Goal: Task Accomplishment & Management: Complete application form

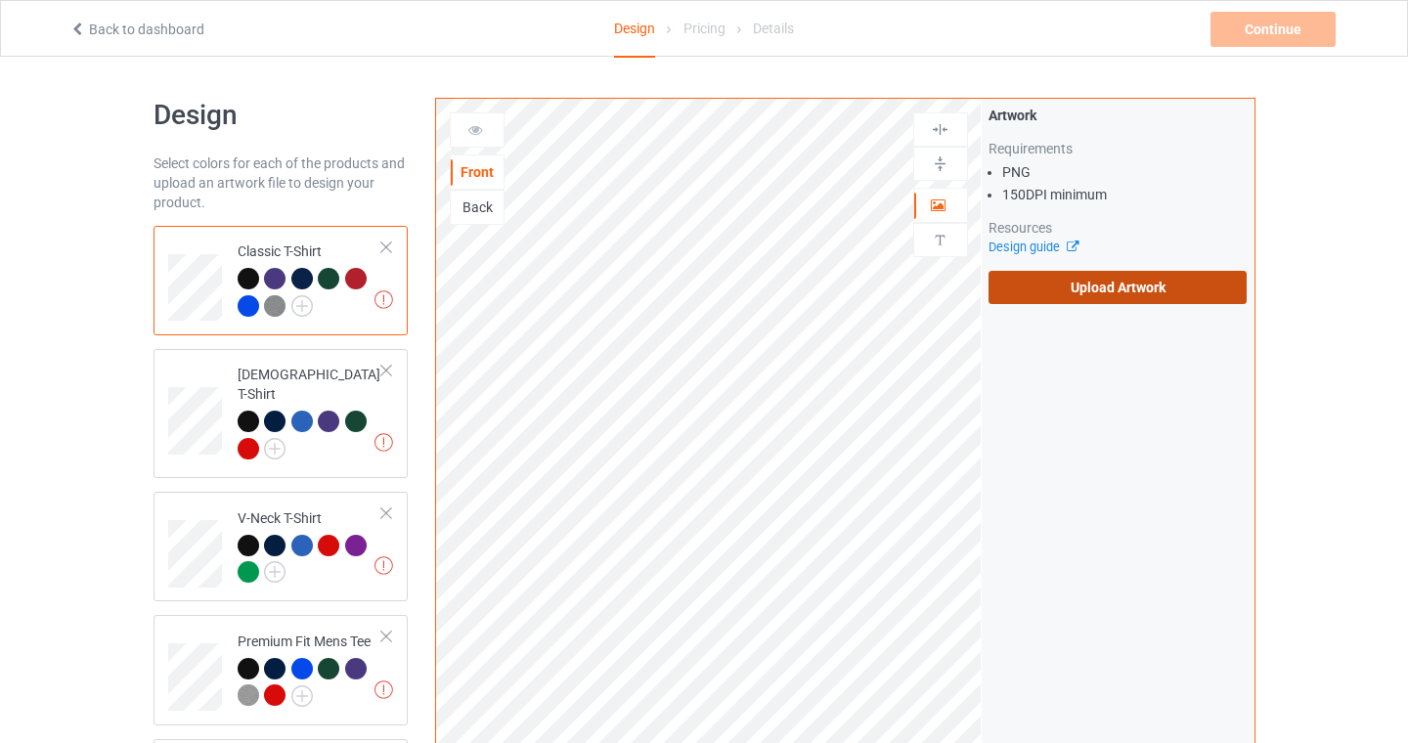
click at [1134, 297] on label "Upload Artwork" at bounding box center [1118, 287] width 259 height 33
click at [0, 0] on input "Upload Artwork" at bounding box center [0, 0] width 0 height 0
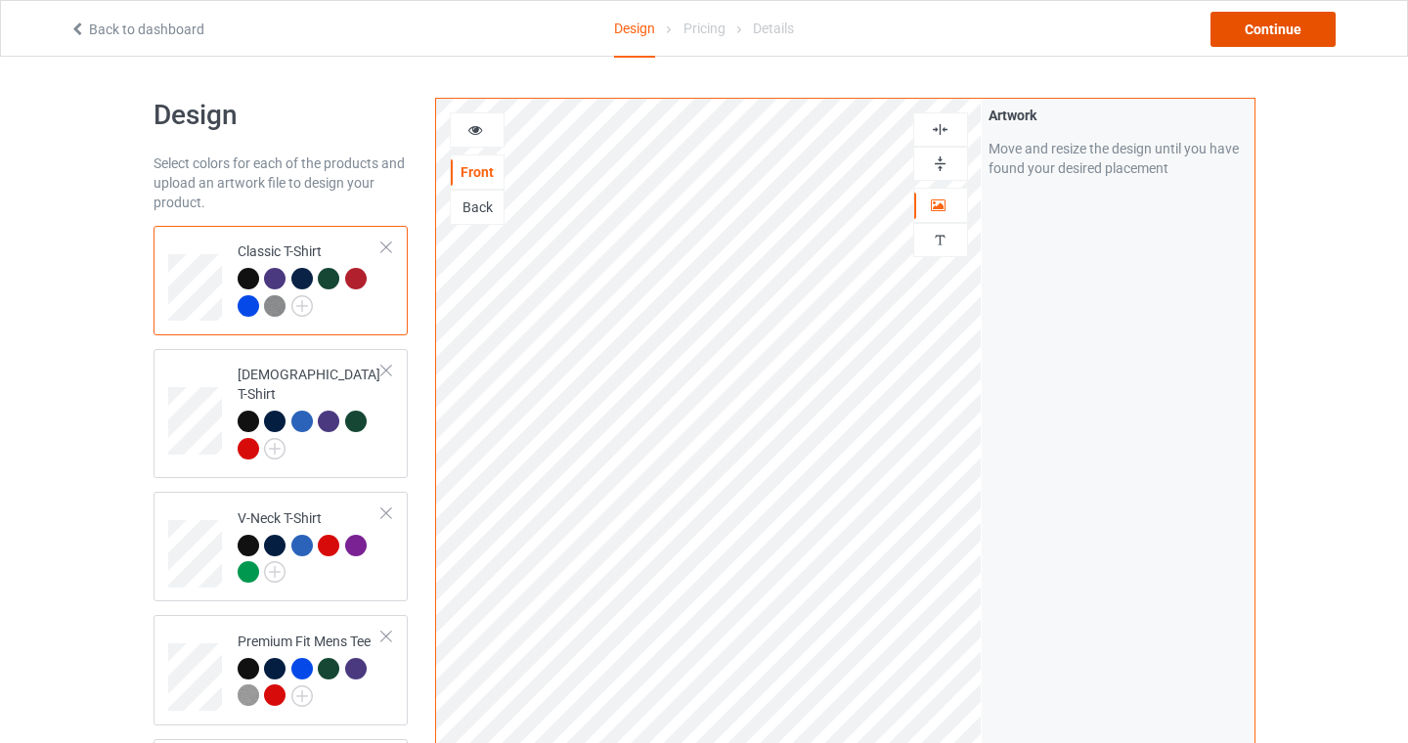
click at [1281, 37] on div "Continue" at bounding box center [1273, 29] width 125 height 35
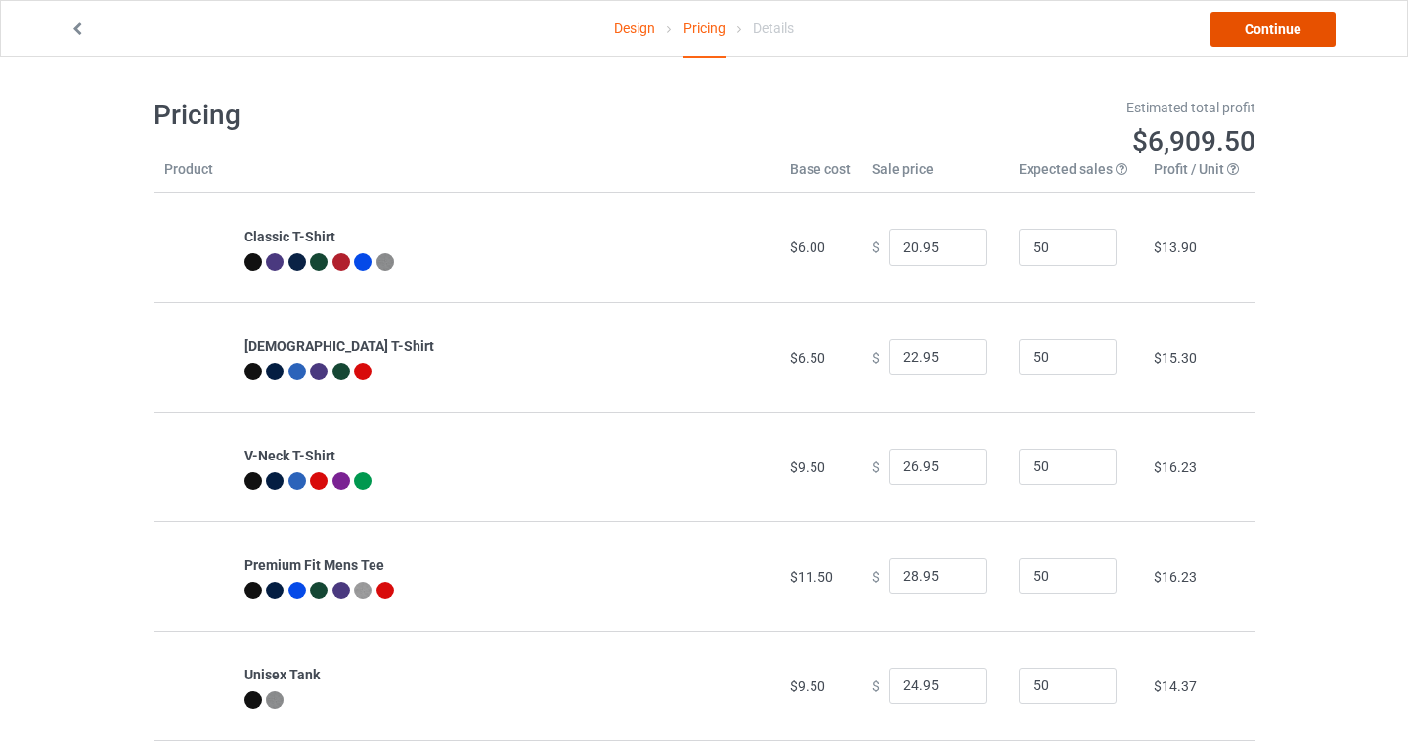
click at [1299, 35] on link "Continue" at bounding box center [1273, 29] width 125 height 35
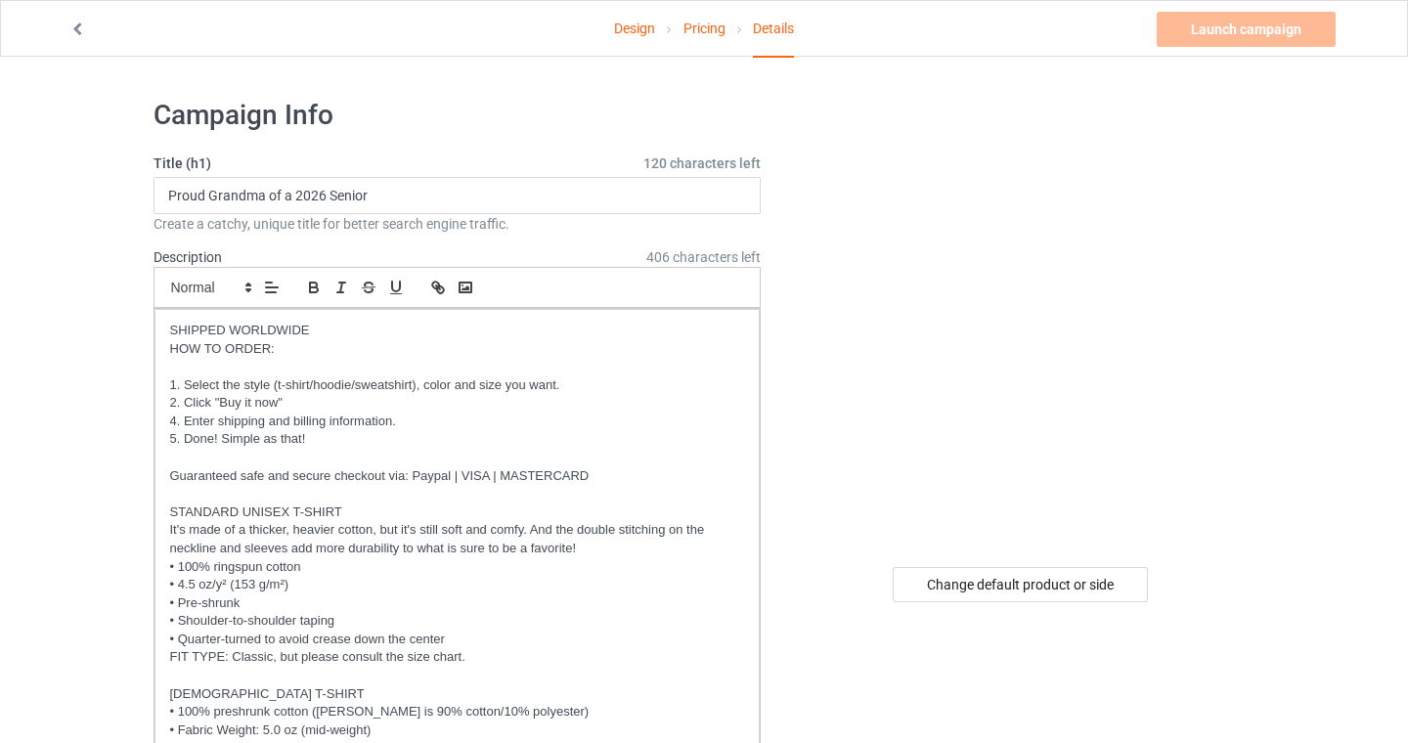
scroll to position [1081, 0]
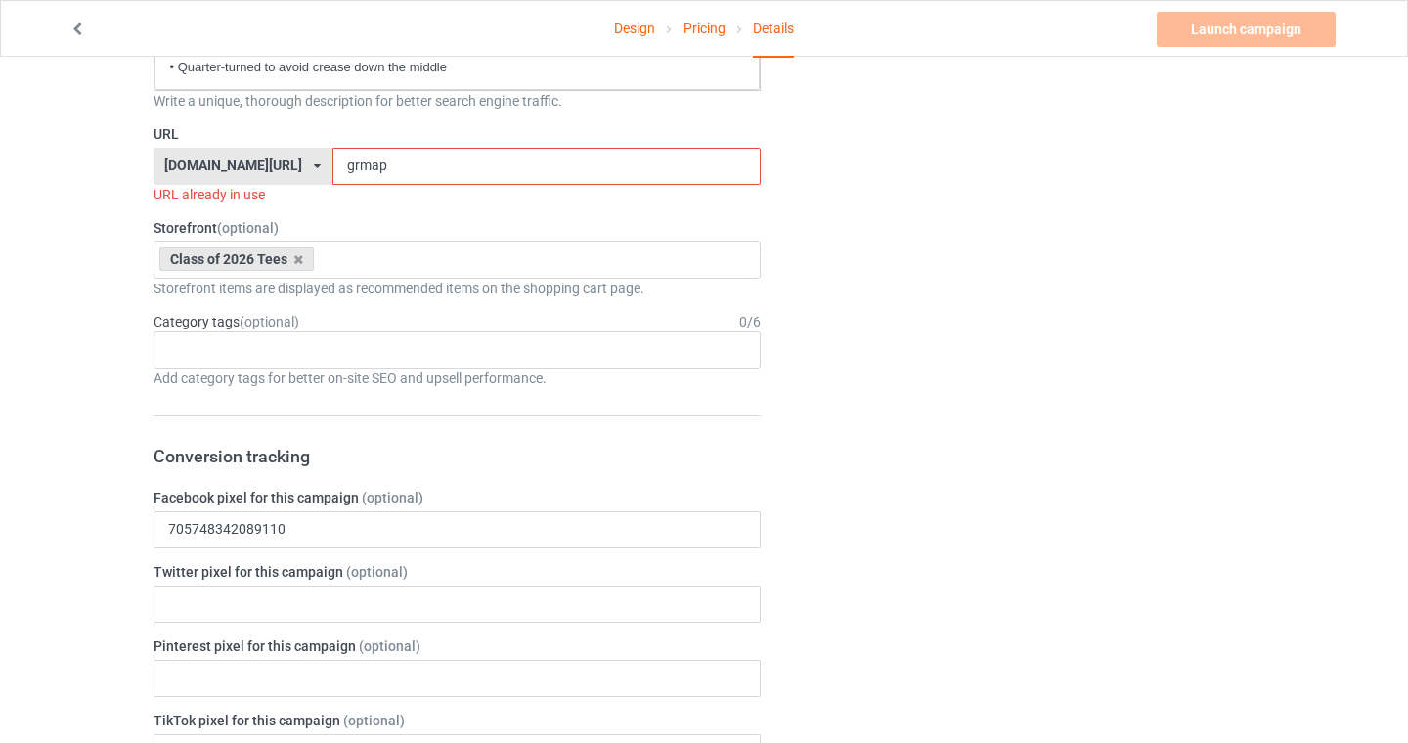
click at [363, 164] on input "grmap" at bounding box center [547, 166] width 428 height 37
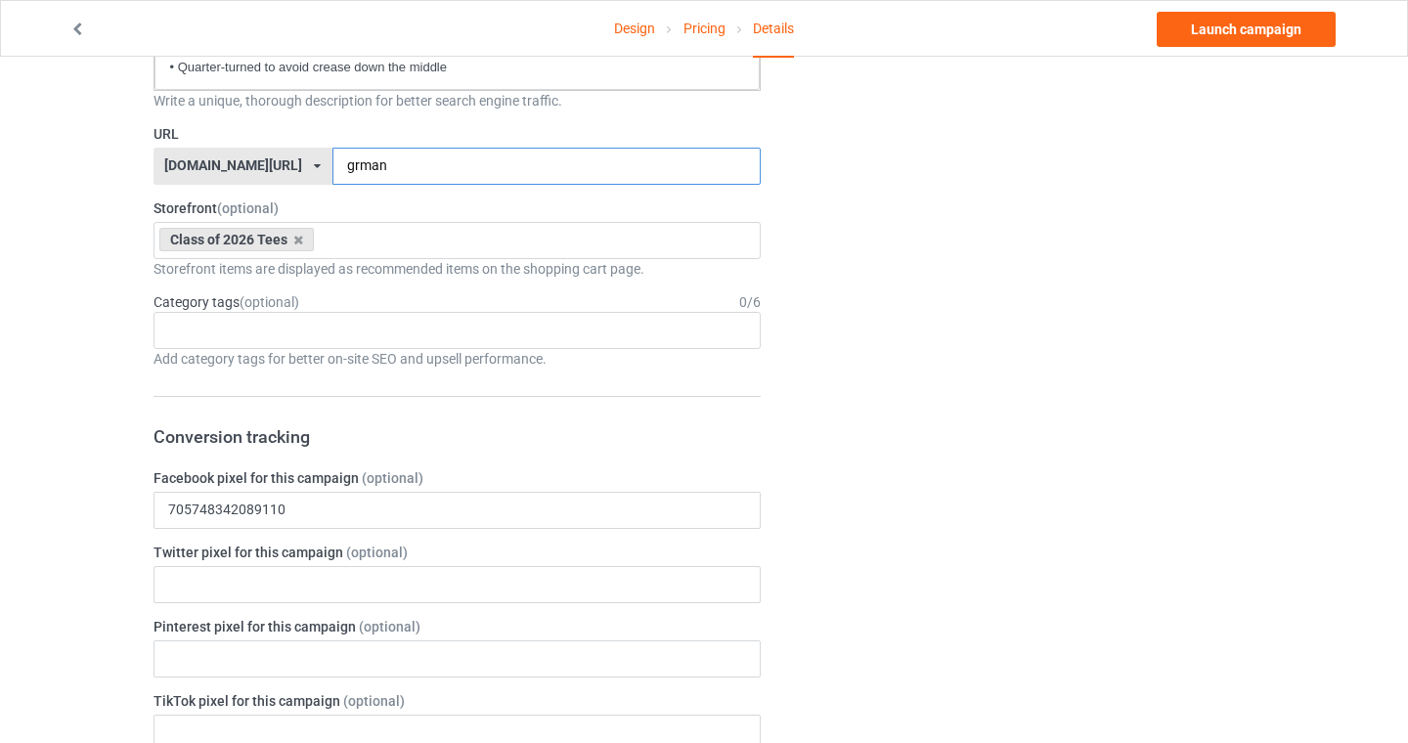
type input "grman"
click at [1, 368] on div "Design Pricing Details Launch campaign Campaign Info Title (h1) 120 characters …" at bounding box center [704, 522] width 1408 height 3092
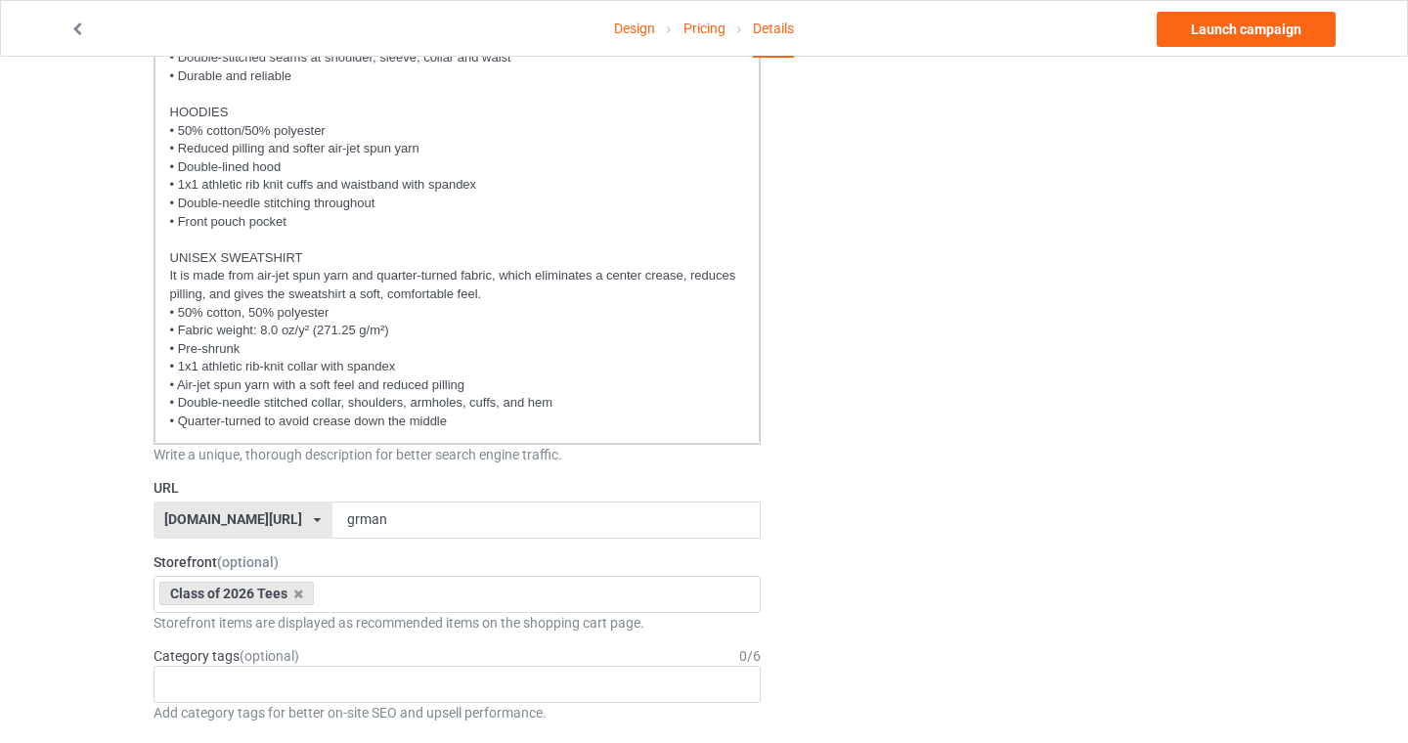
scroll to position [99, 0]
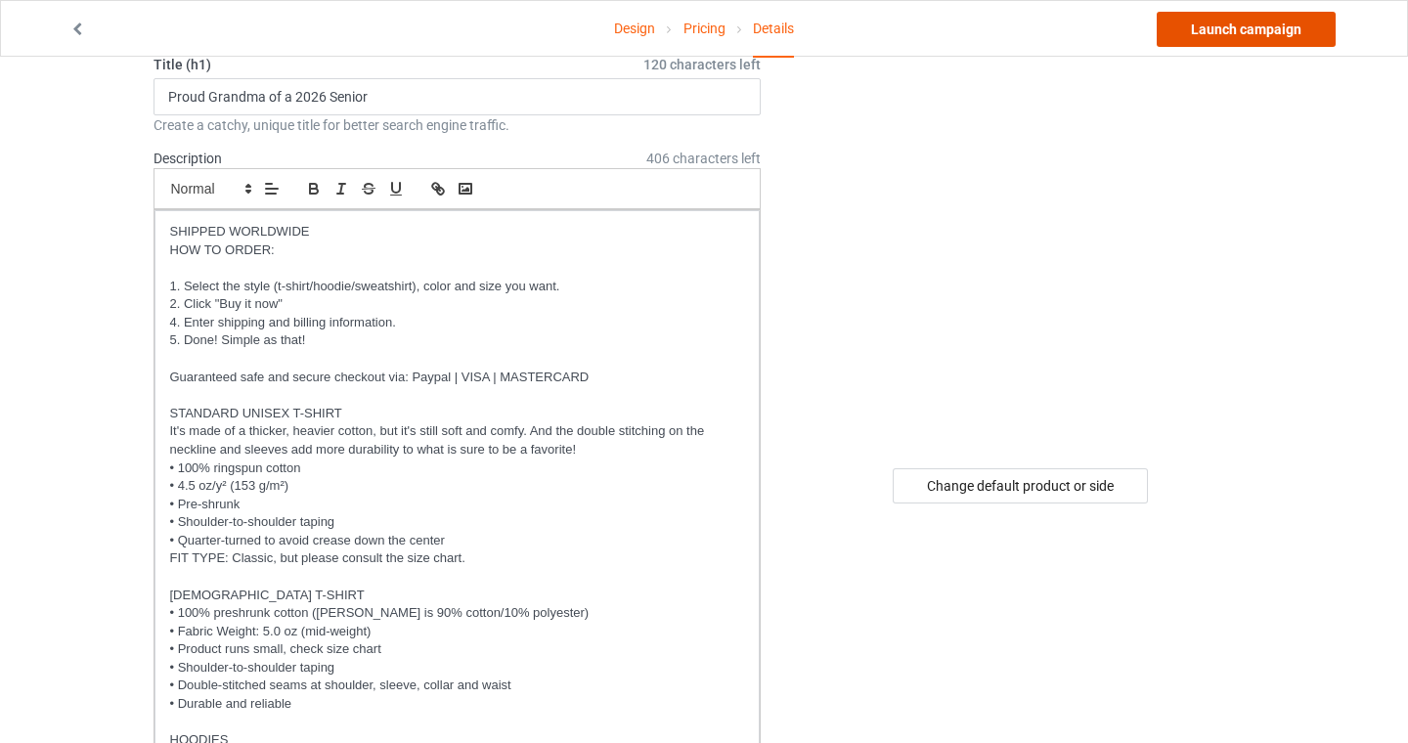
click at [1252, 24] on link "Launch campaign" at bounding box center [1246, 29] width 179 height 35
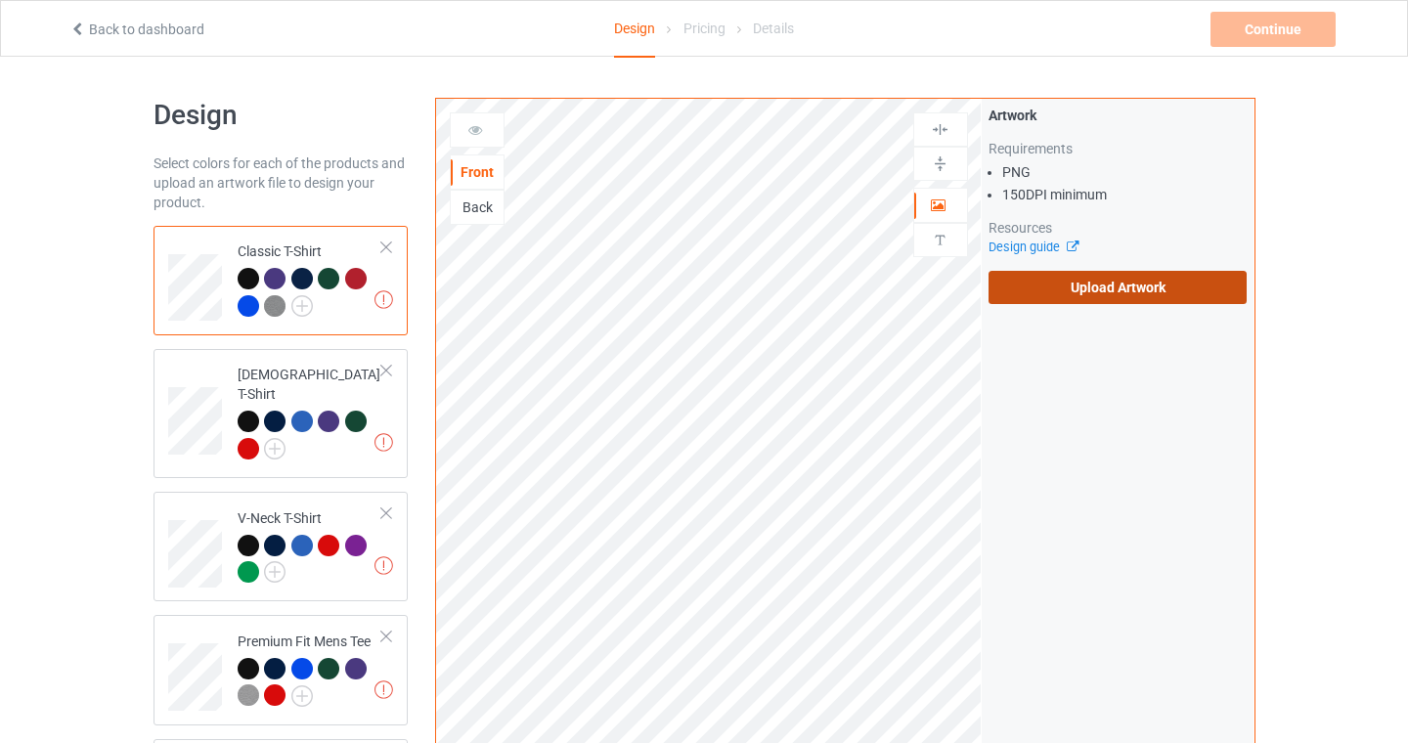
click at [1075, 290] on label "Upload Artwork" at bounding box center [1118, 287] width 259 height 33
click at [0, 0] on input "Upload Artwork" at bounding box center [0, 0] width 0 height 0
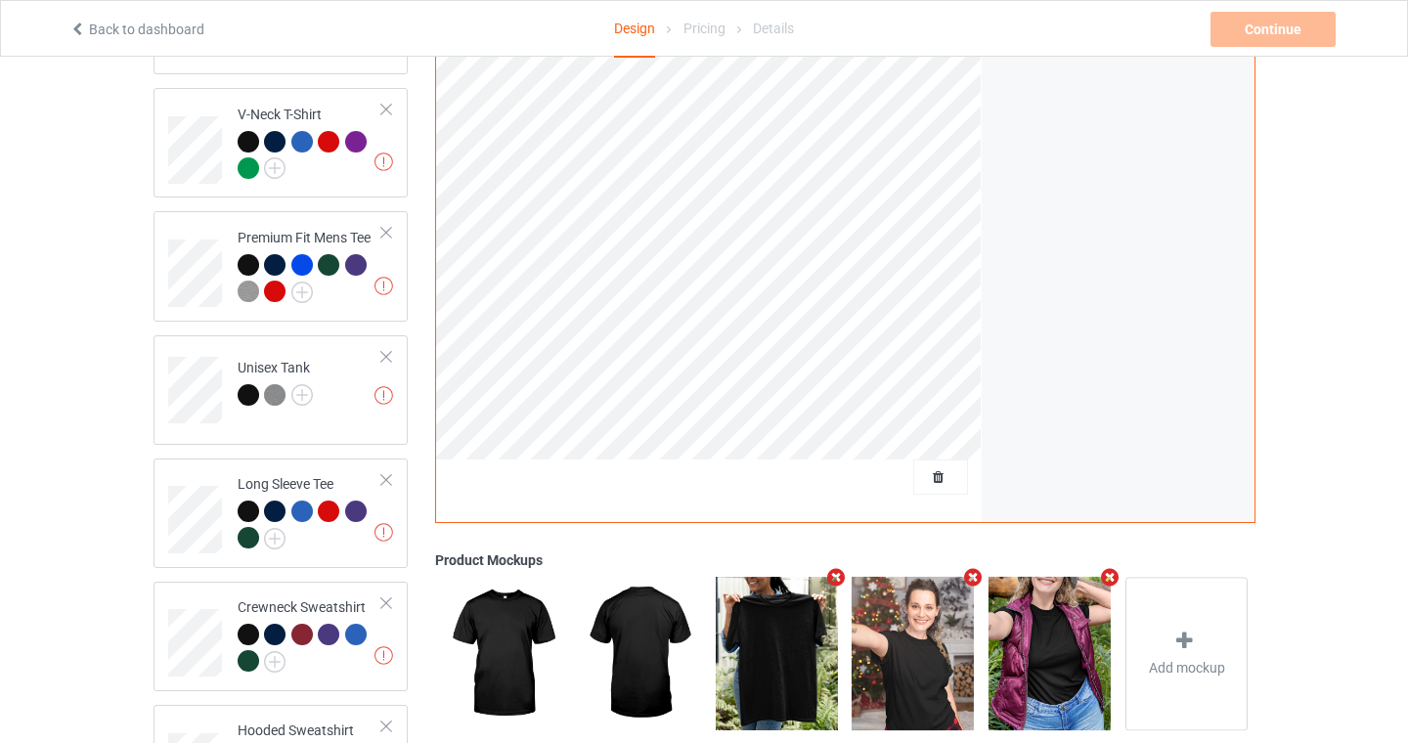
scroll to position [591, 0]
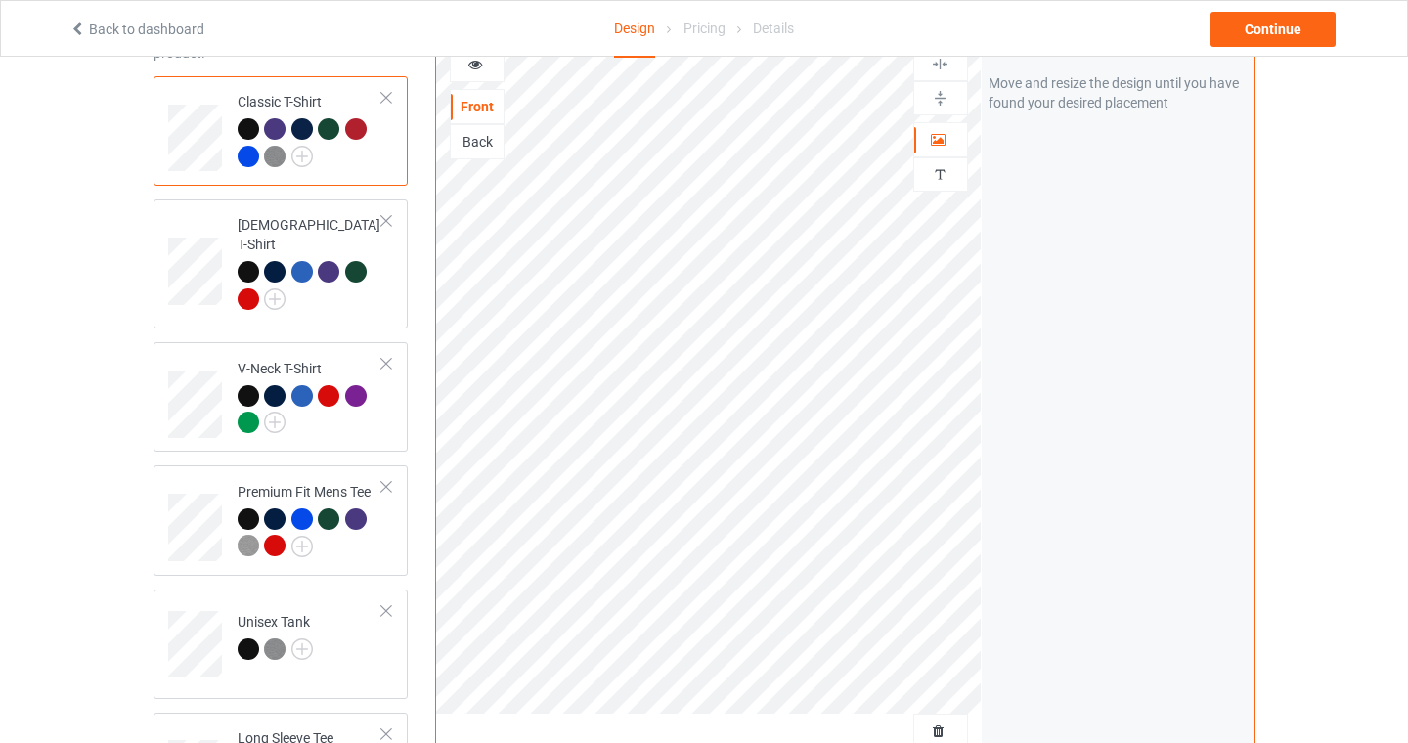
scroll to position [124, 0]
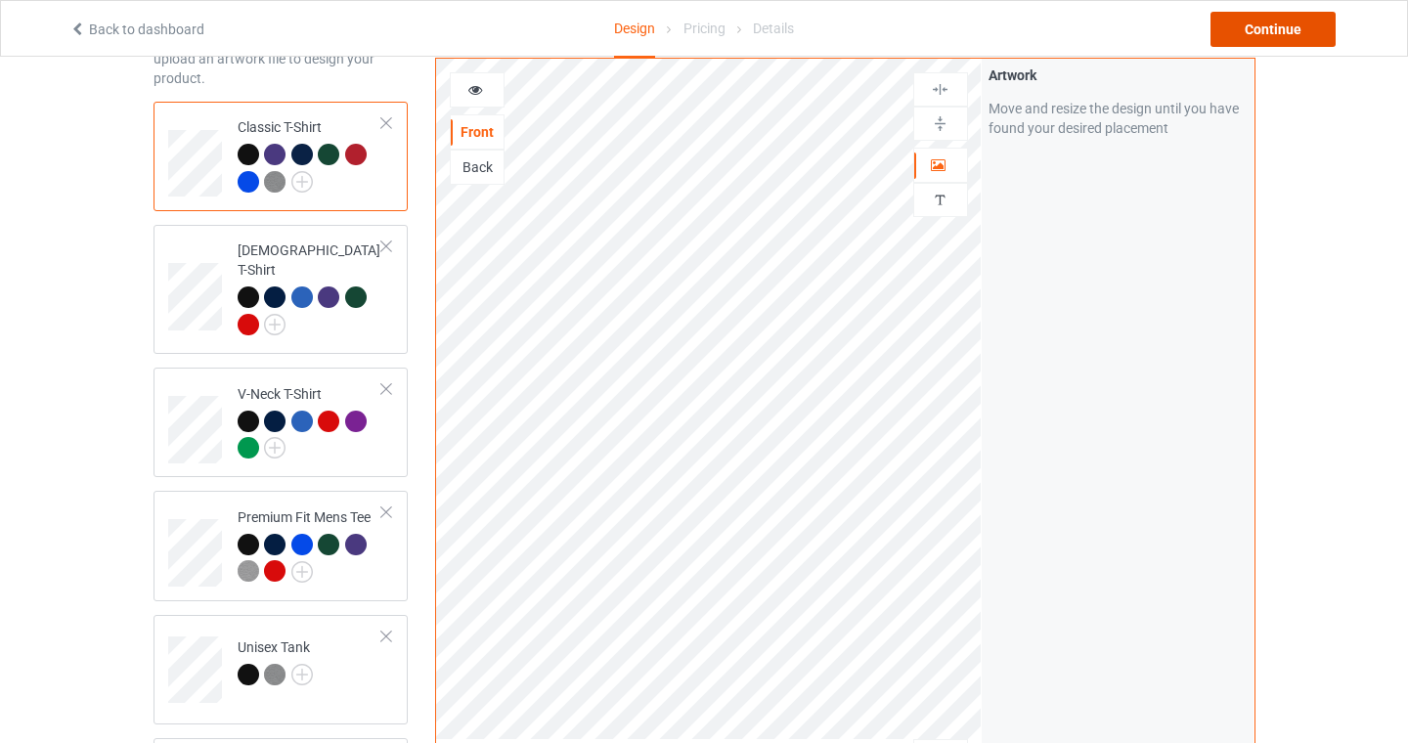
click at [1283, 31] on div "Continue" at bounding box center [1273, 29] width 125 height 35
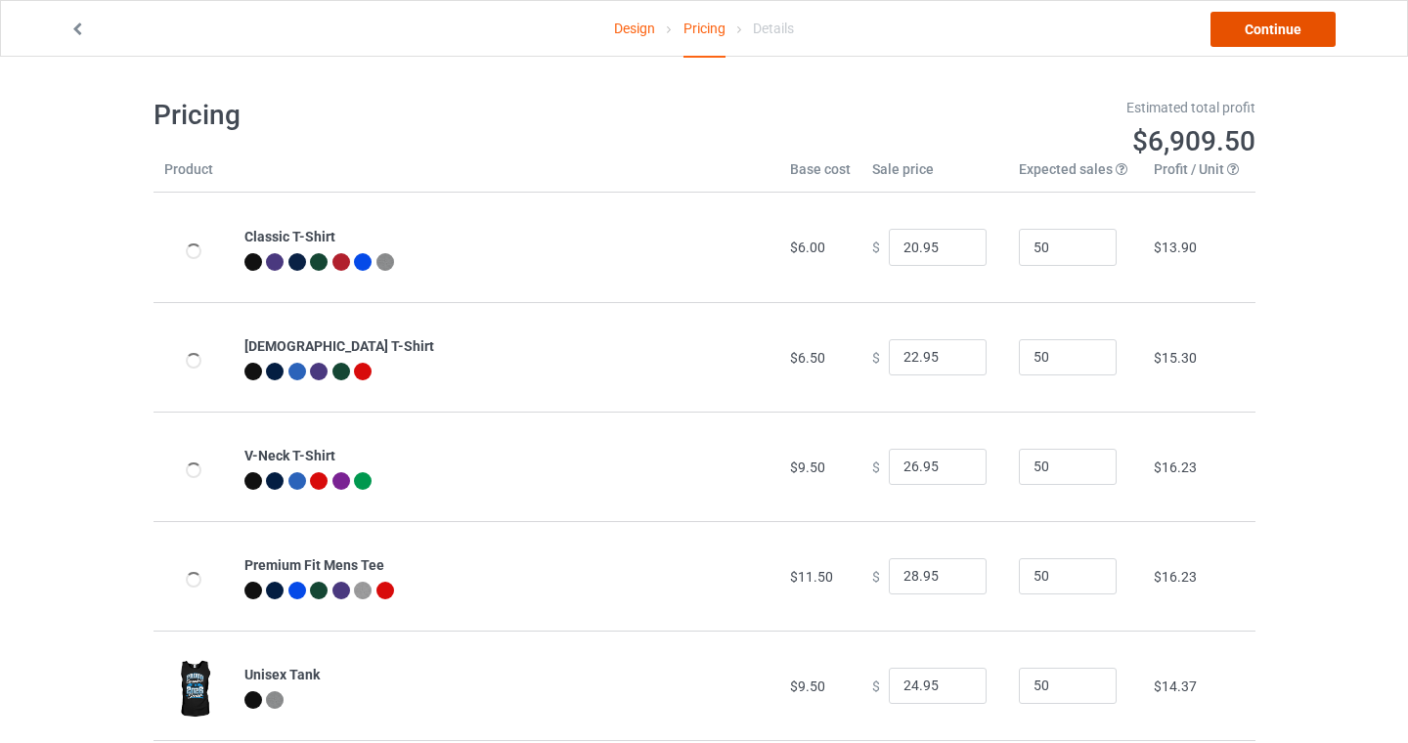
click at [1282, 25] on link "Continue" at bounding box center [1273, 29] width 125 height 35
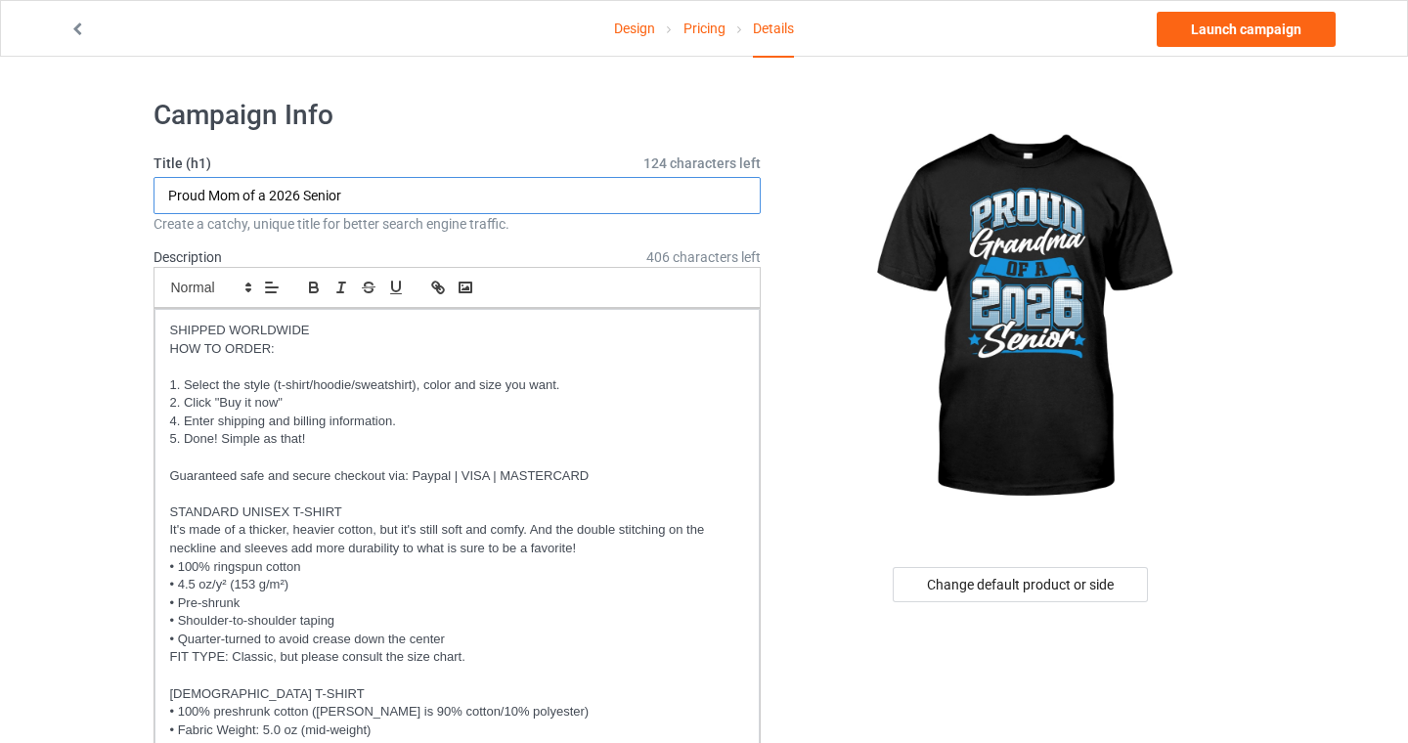
click at [217, 192] on input "Proud Mom of a 2026 Senior" at bounding box center [458, 195] width 608 height 37
type input "Proud Grandma of a 2026 Senior"
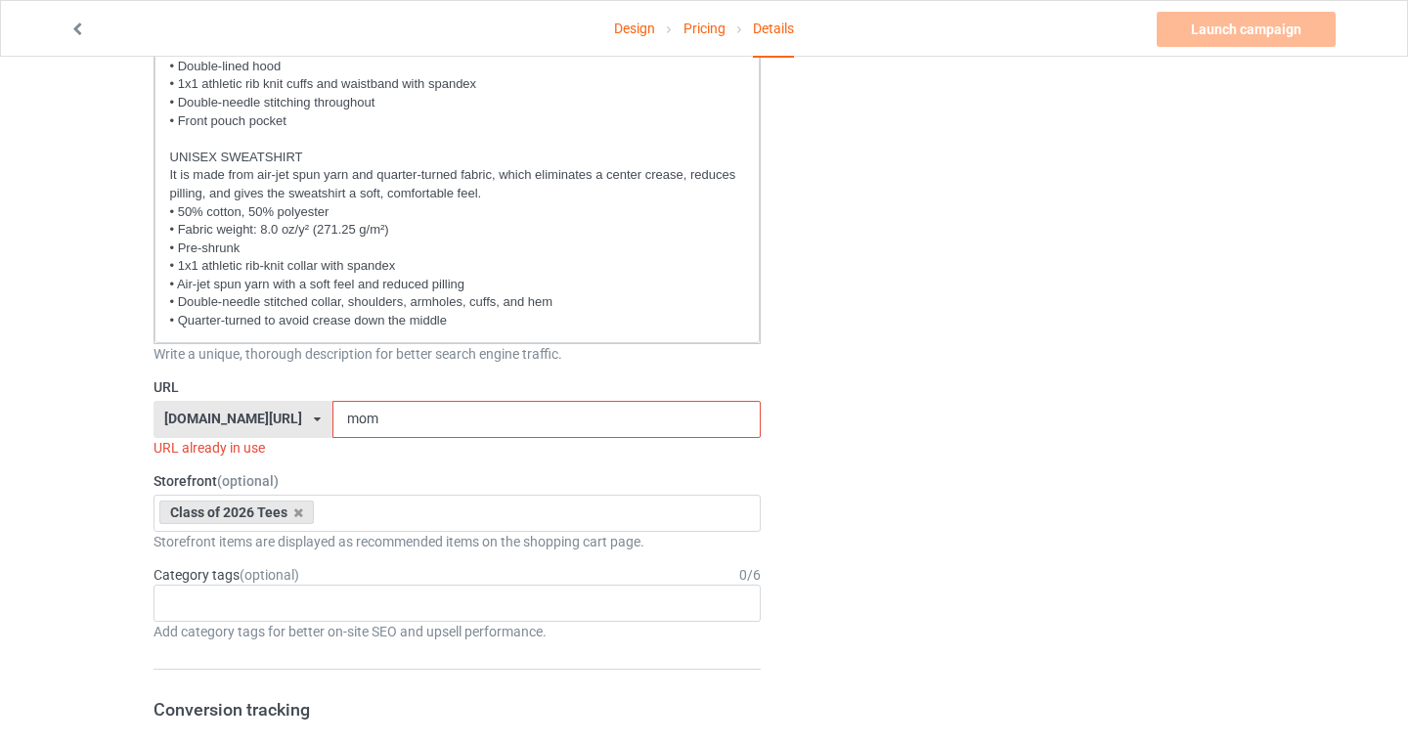
scroll to position [829, 0]
drag, startPoint x: 361, startPoint y: 422, endPoint x: 189, endPoint y: 408, distance: 172.7
click at [189, 408] on div "seniors2026.com/ bach2basics.com/ classof2021apparel.com/ classof2022apparel.co…" at bounding box center [458, 417] width 608 height 37
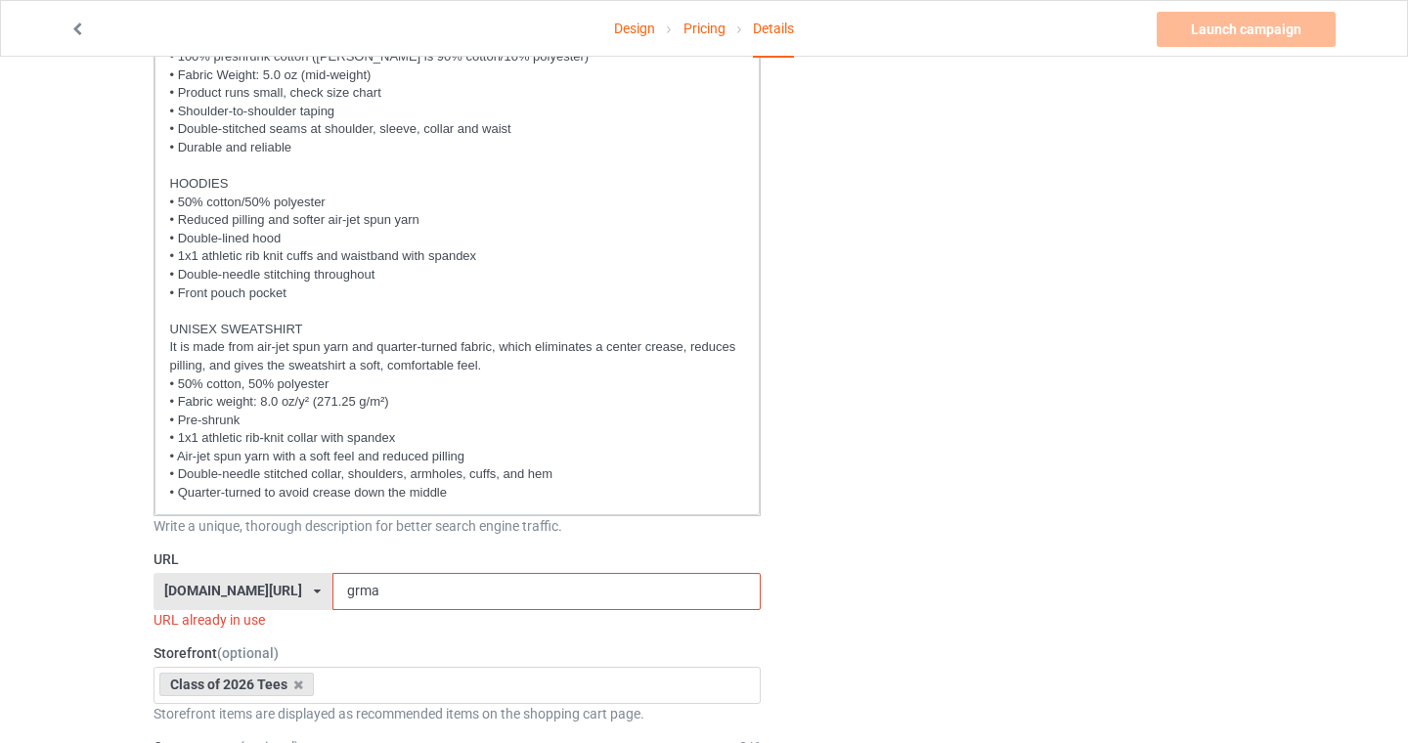
scroll to position [861, 0]
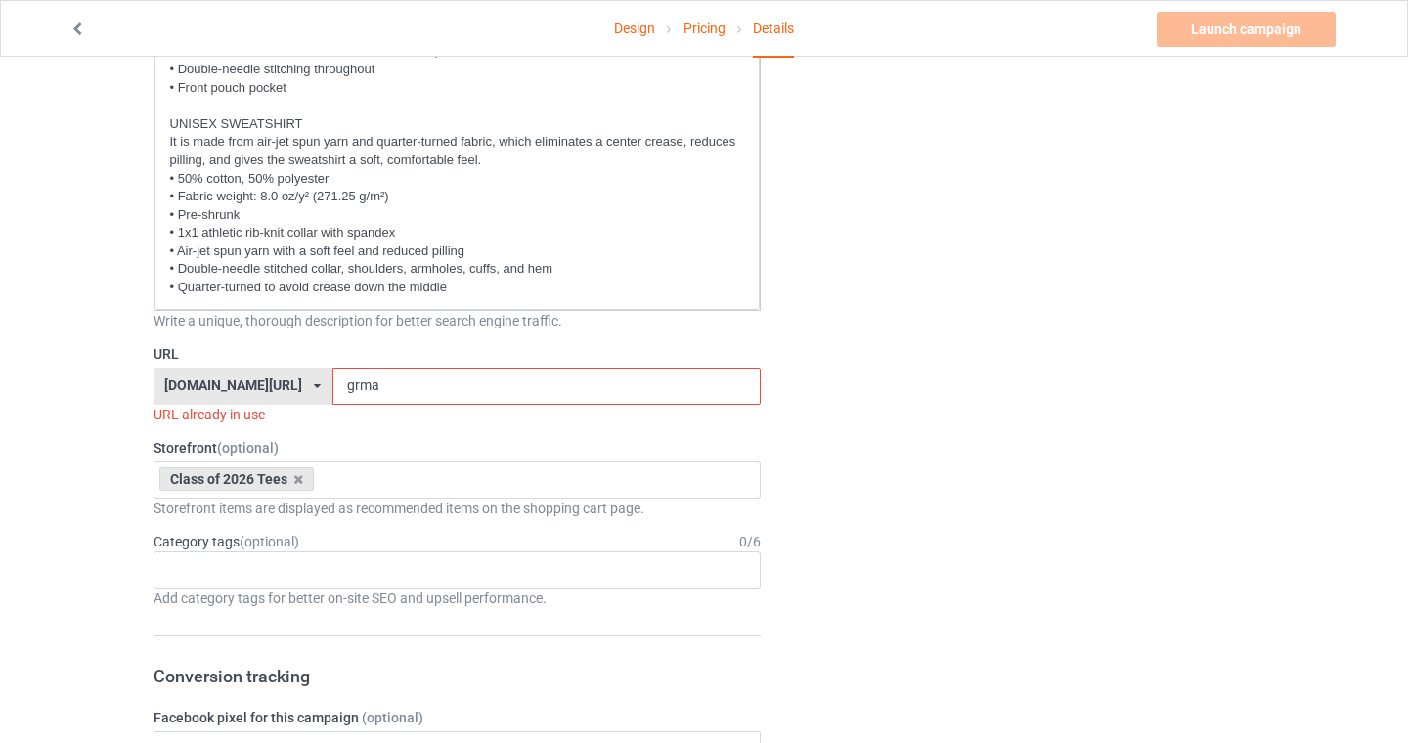
click at [432, 370] on input "grma" at bounding box center [547, 386] width 428 height 37
click at [430, 384] on input "grma" at bounding box center [547, 386] width 428 height 37
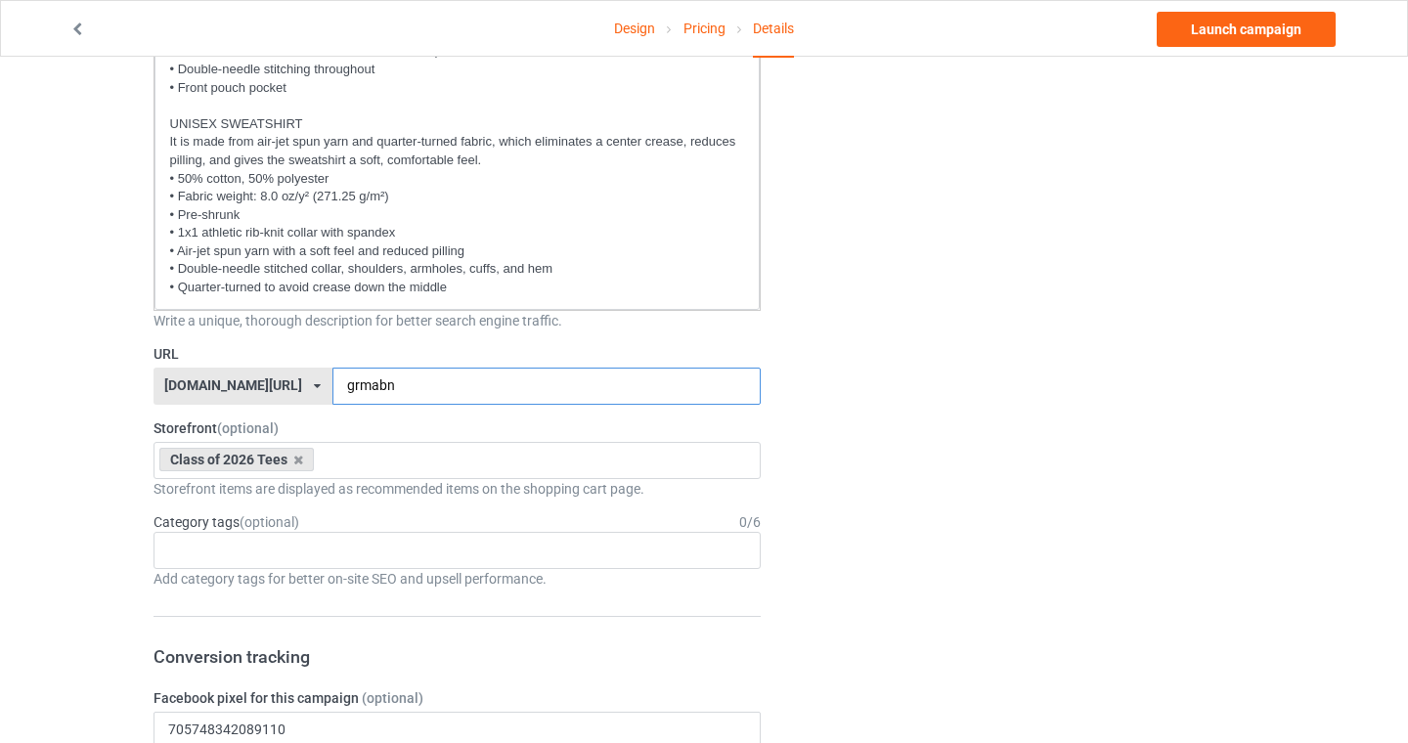
type input "grmabn"
click at [24, 514] on div "Design Pricing Details Launch campaign Campaign Info Title (h1) 120 characters …" at bounding box center [704, 742] width 1408 height 3092
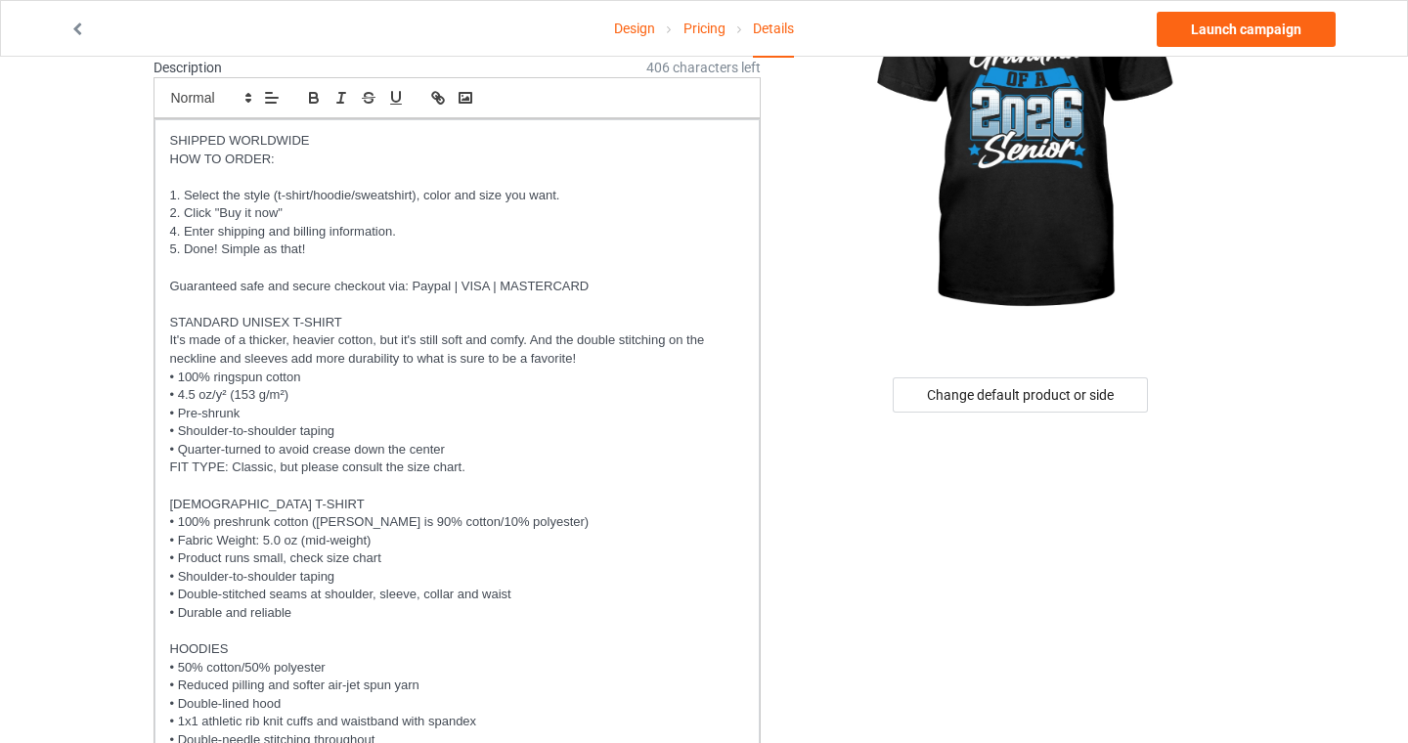
scroll to position [204, 0]
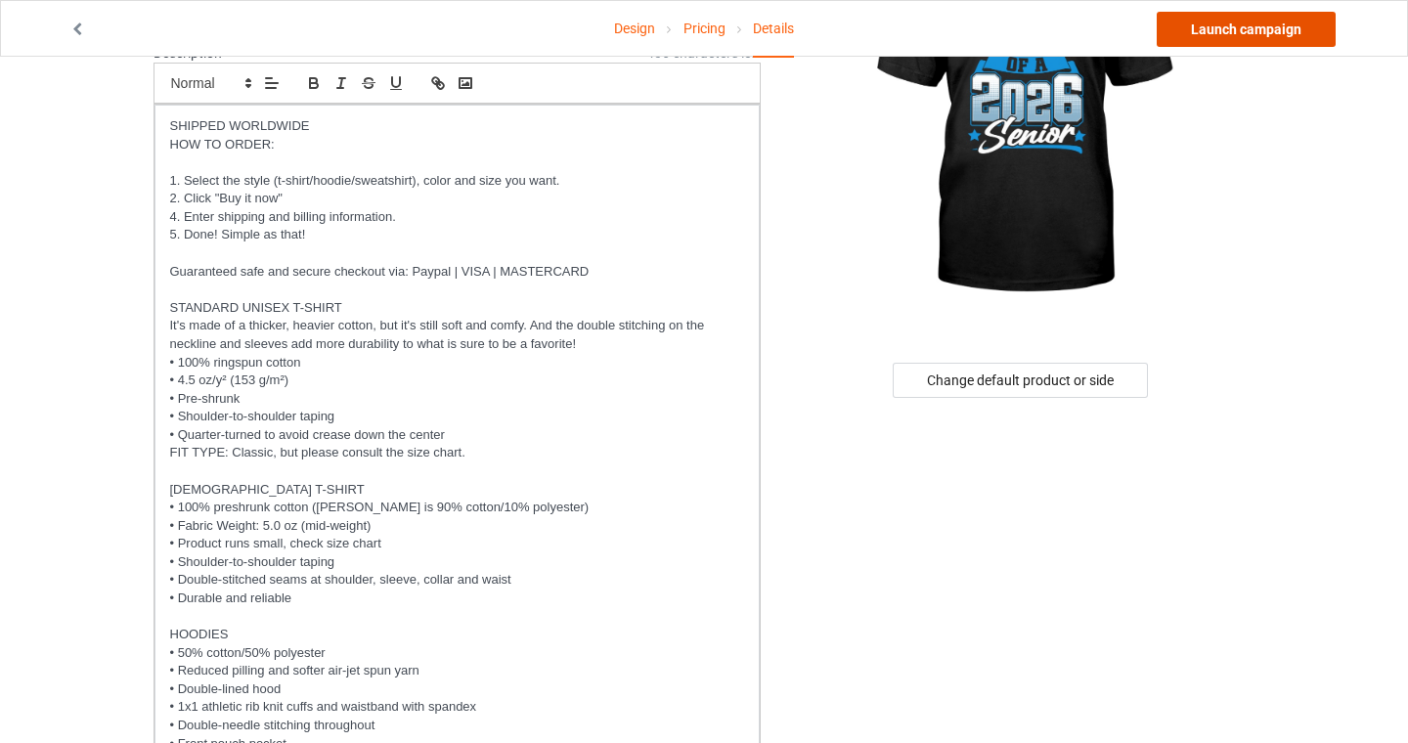
click at [1265, 32] on link "Launch campaign" at bounding box center [1246, 29] width 179 height 35
